Goal: Understand process/instructions: Learn how to perform a task or action

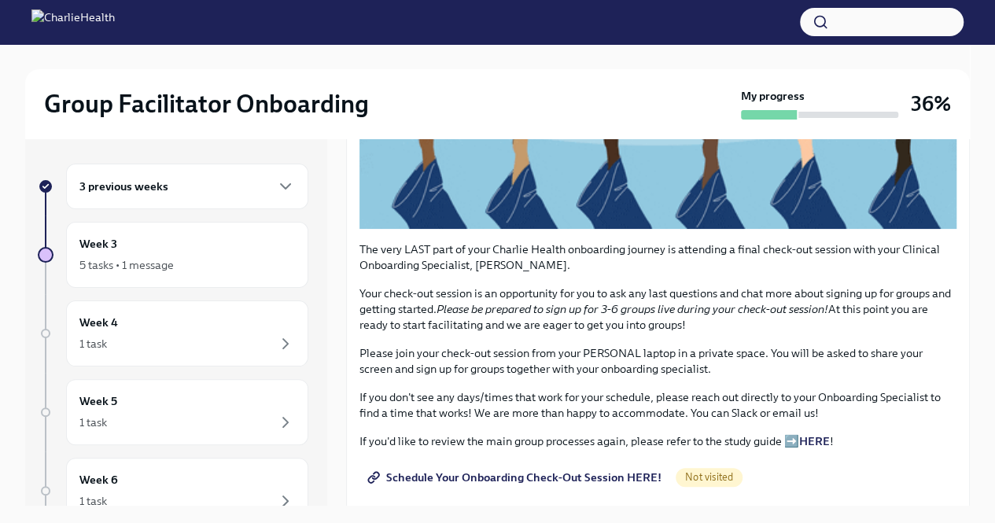
scroll to position [358, 0]
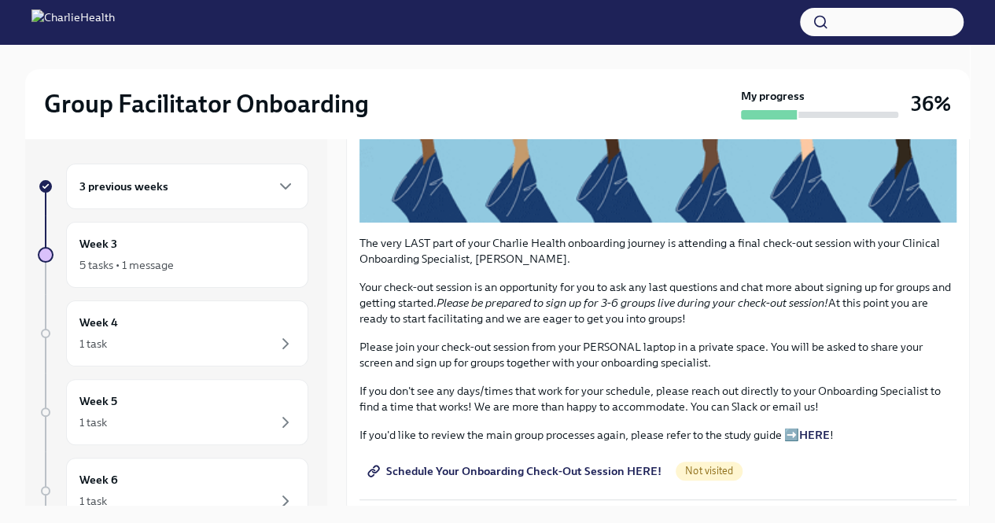
click at [583, 469] on span "Schedule Your Onboarding Check-Out Session HERE!" at bounding box center [515, 471] width 291 height 16
click at [276, 187] on icon "button" at bounding box center [285, 186] width 19 height 19
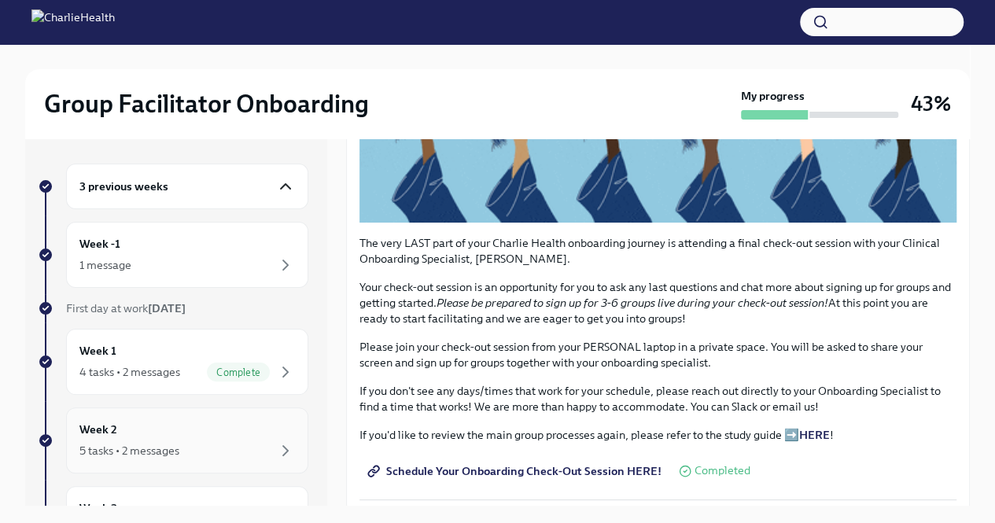
click at [142, 449] on div "5 tasks • 2 messages" at bounding box center [129, 451] width 100 height 16
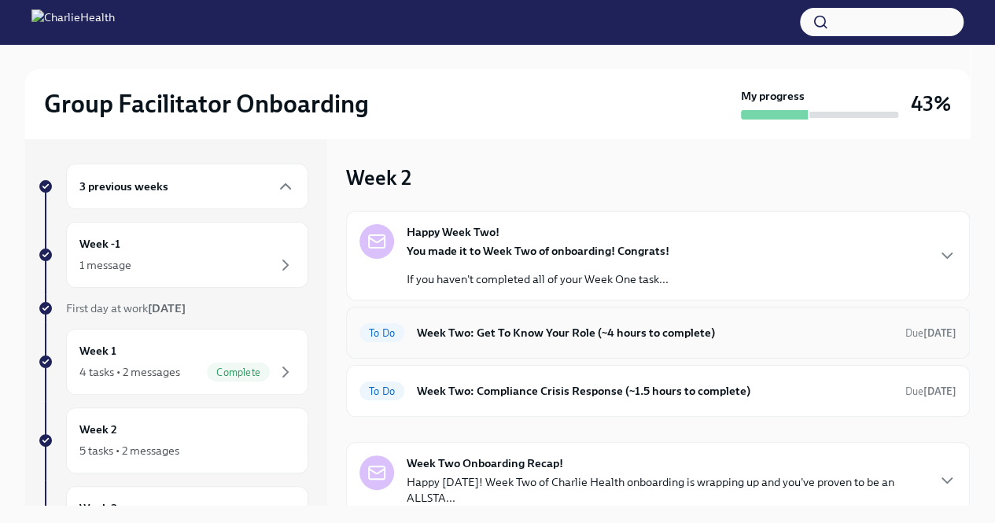
click at [604, 329] on h6 "Week Two: Get To Know Your Role (~4 hours to complete)" at bounding box center [655, 332] width 476 height 17
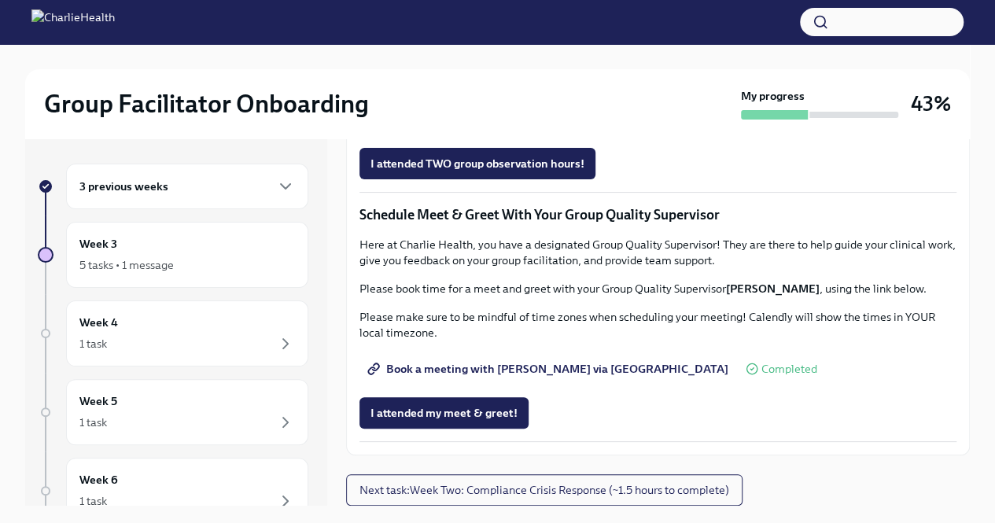
scroll to position [1477, 0]
click at [420, 421] on span "I attended my meet & greet!" at bounding box center [443, 413] width 147 height 16
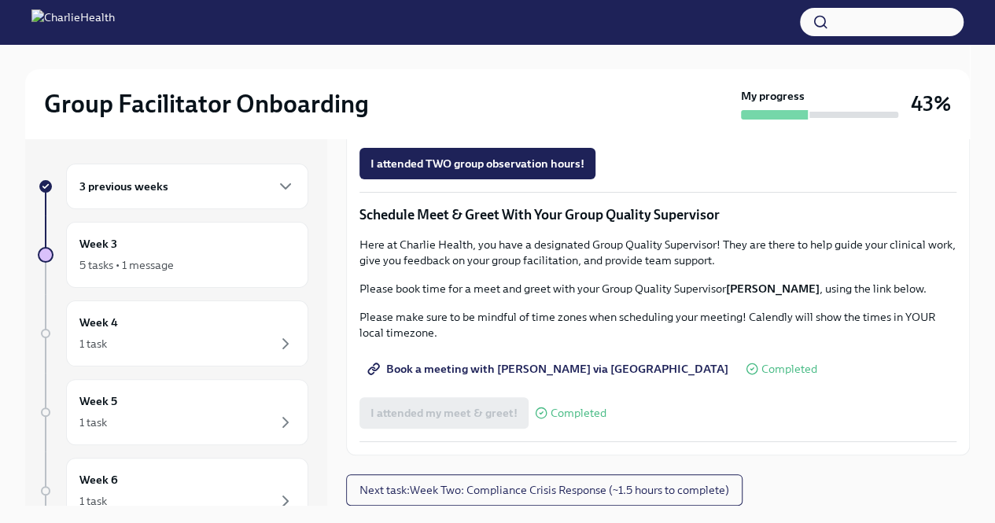
scroll to position [1237, 0]
click at [455, 83] on span "Group Observation Instructions" at bounding box center [460, 76] width 181 height 16
